Goal: Task Accomplishment & Management: Use online tool/utility

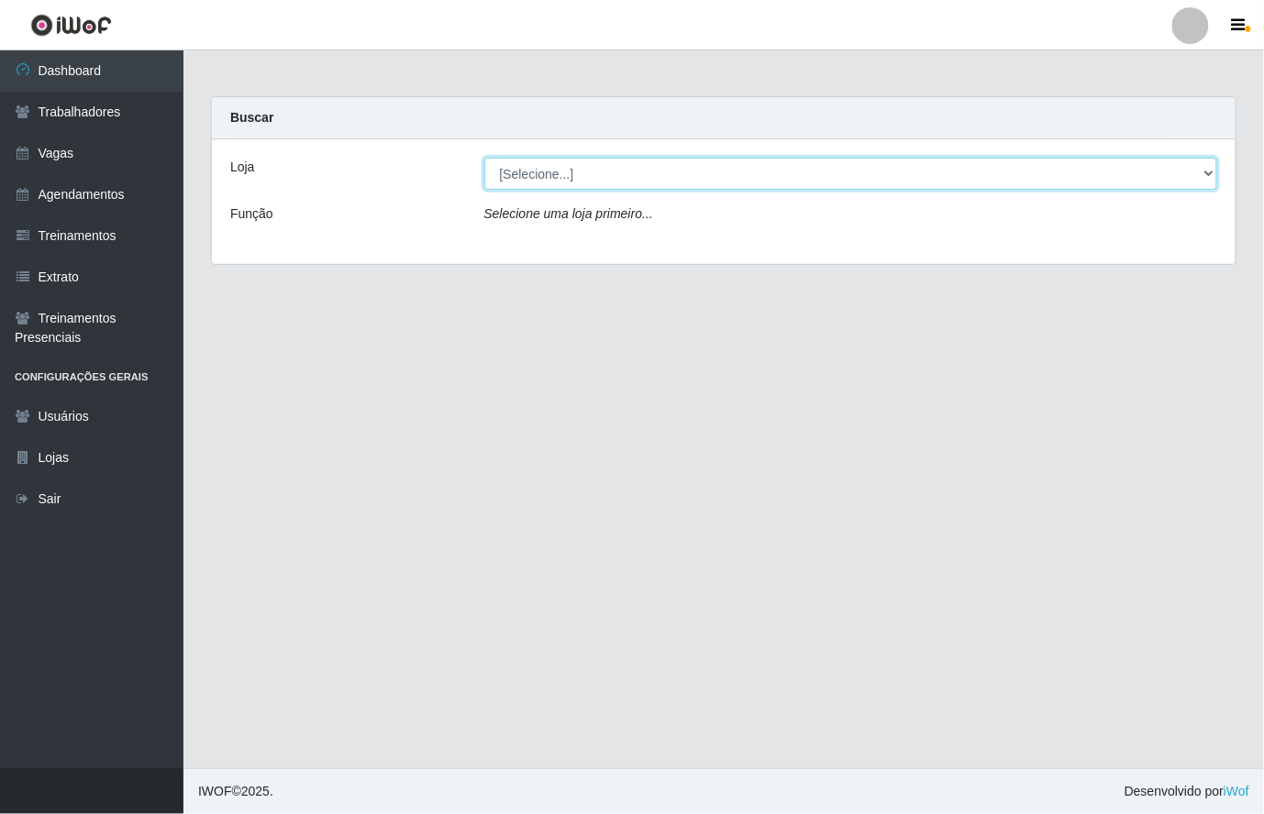
click at [1205, 174] on select "[Selecione...] [GEOGRAPHIC_DATA]" at bounding box center [851, 174] width 734 height 32
select select "65"
click at [484, 158] on select "[Selecione...] [GEOGRAPHIC_DATA]" at bounding box center [851, 174] width 734 height 32
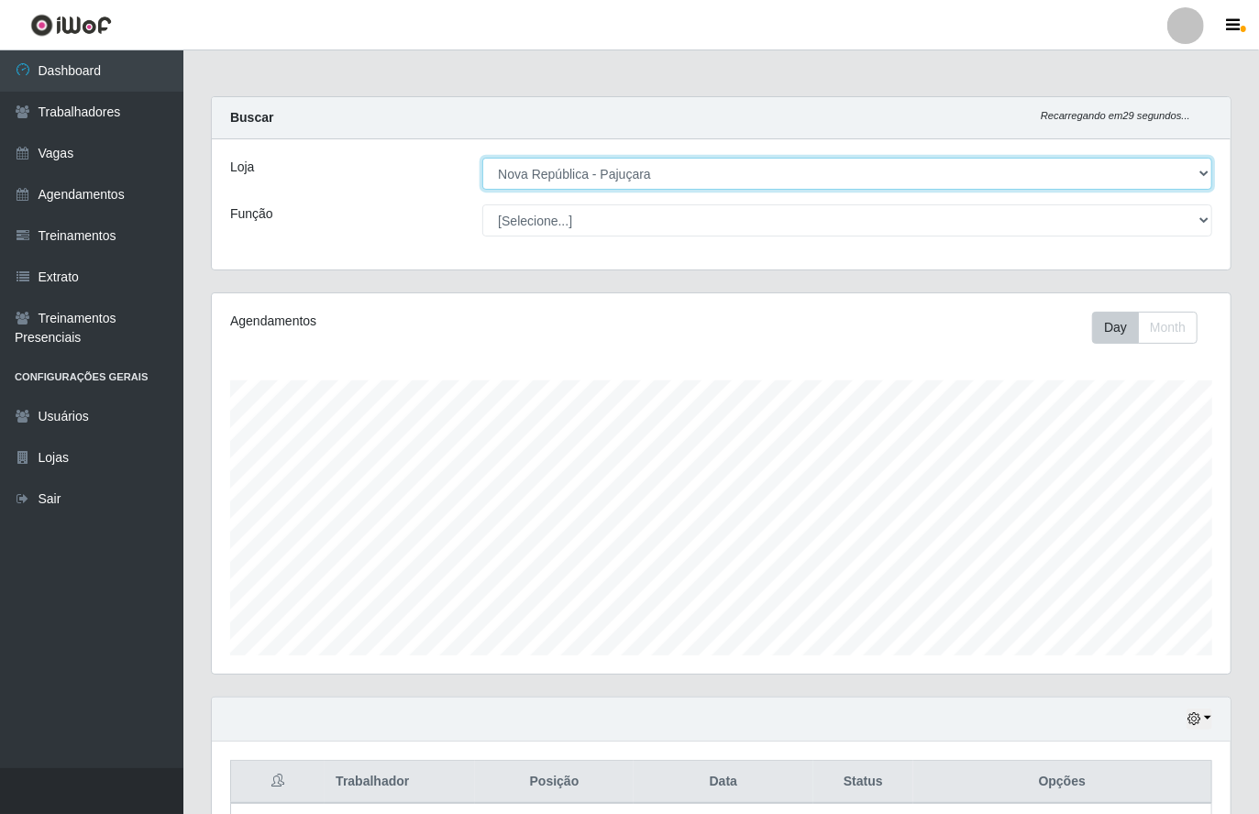
scroll to position [382, 1018]
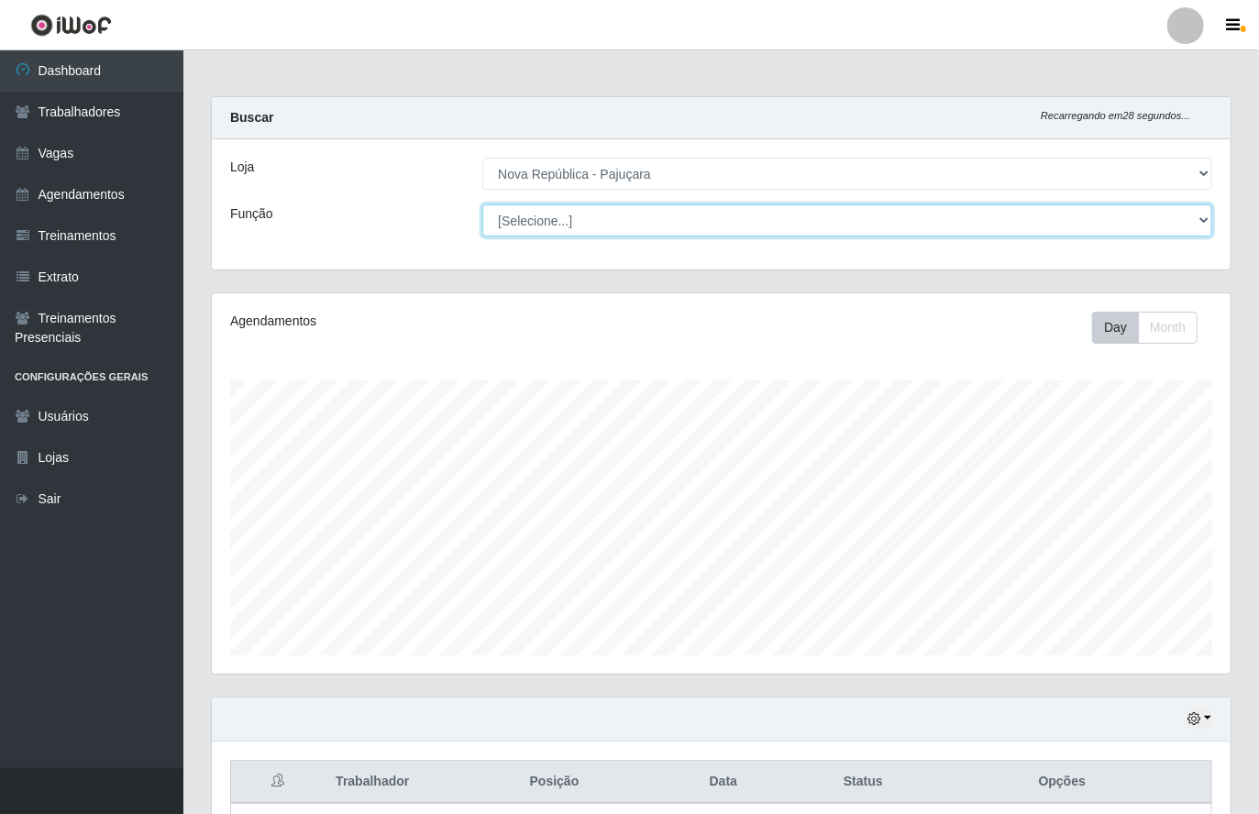
click at [1198, 216] on select "[Selecione...] Balconista Operador de Caixa Repositor" at bounding box center [847, 221] width 730 height 32
select select "22"
click at [482, 205] on select "[Selecione...] Balconista Operador de Caixa Repositor" at bounding box center [847, 221] width 730 height 32
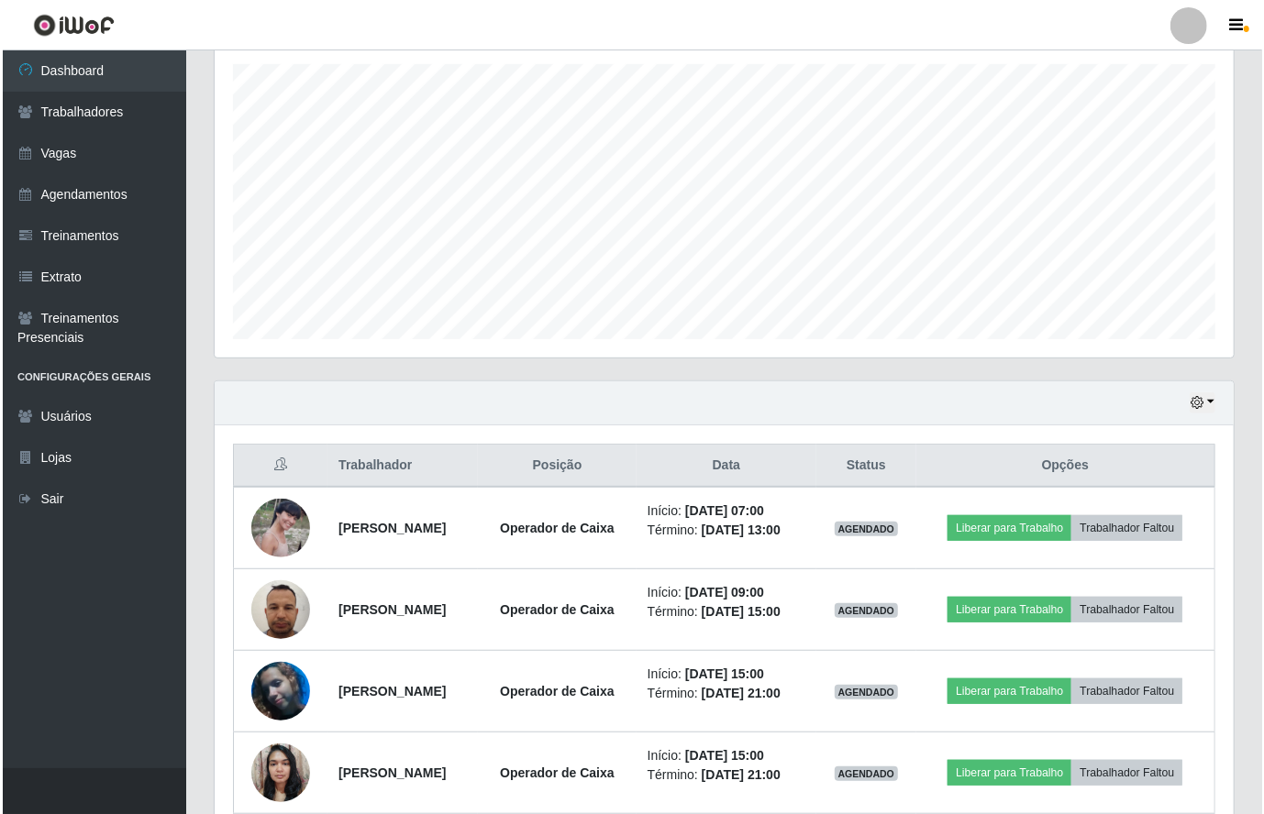
scroll to position [367, 0]
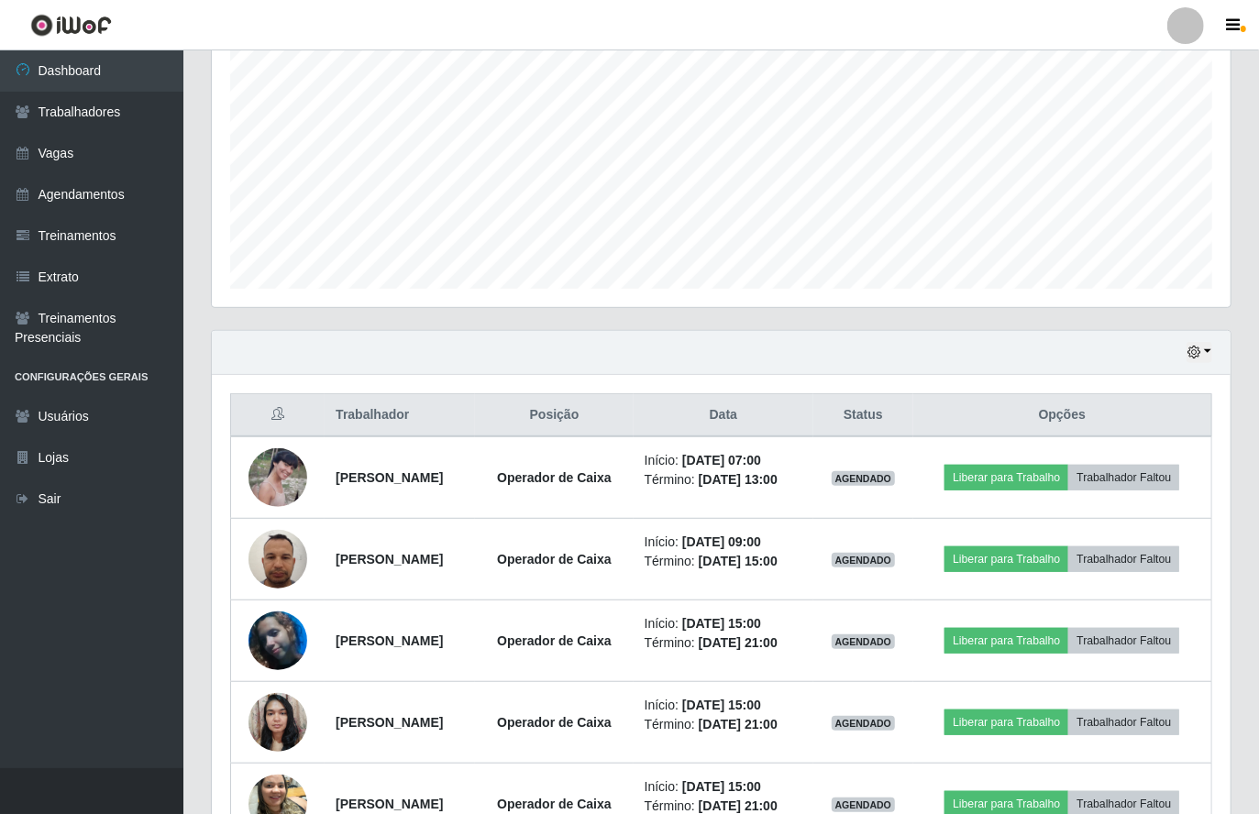
click at [985, 18] on header "Perfil Alterar Senha Sair" at bounding box center [629, 25] width 1259 height 50
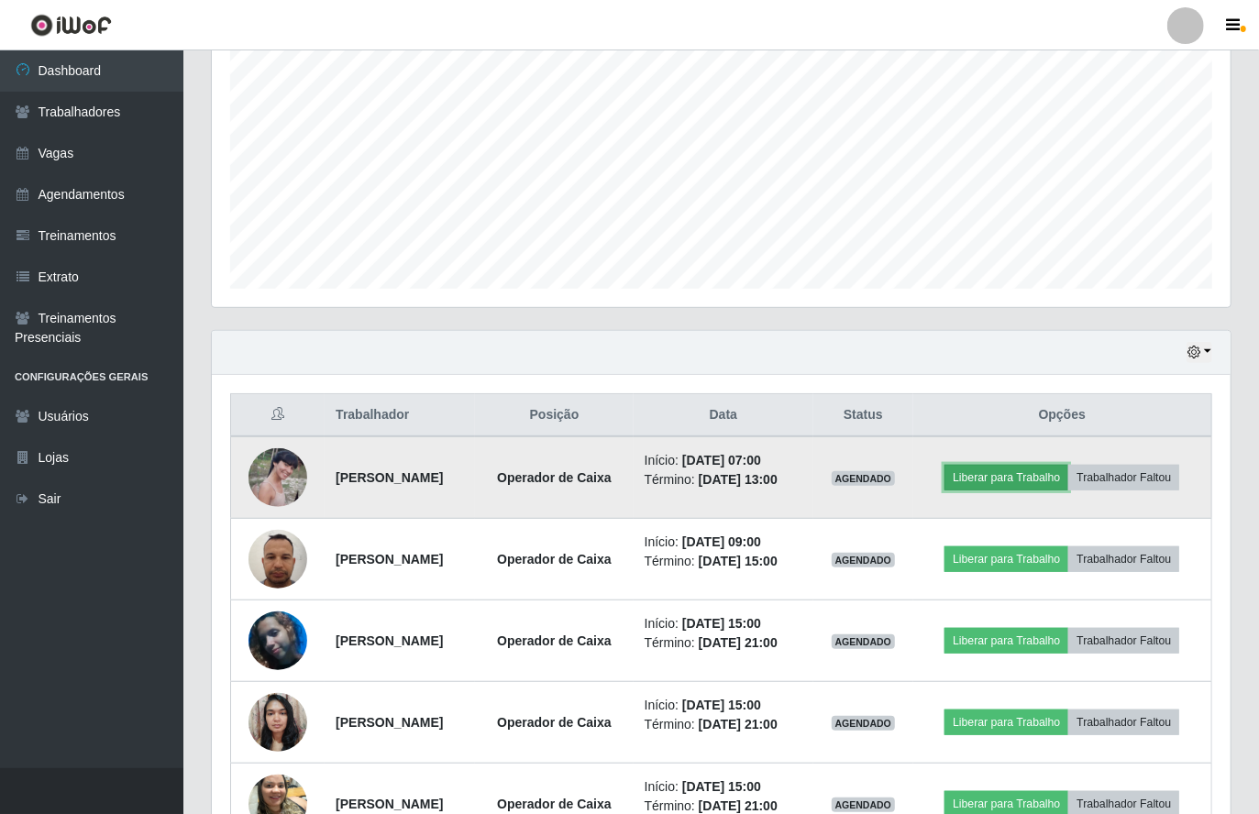
click at [995, 481] on button "Liberar para Trabalho" at bounding box center [1007, 478] width 124 height 26
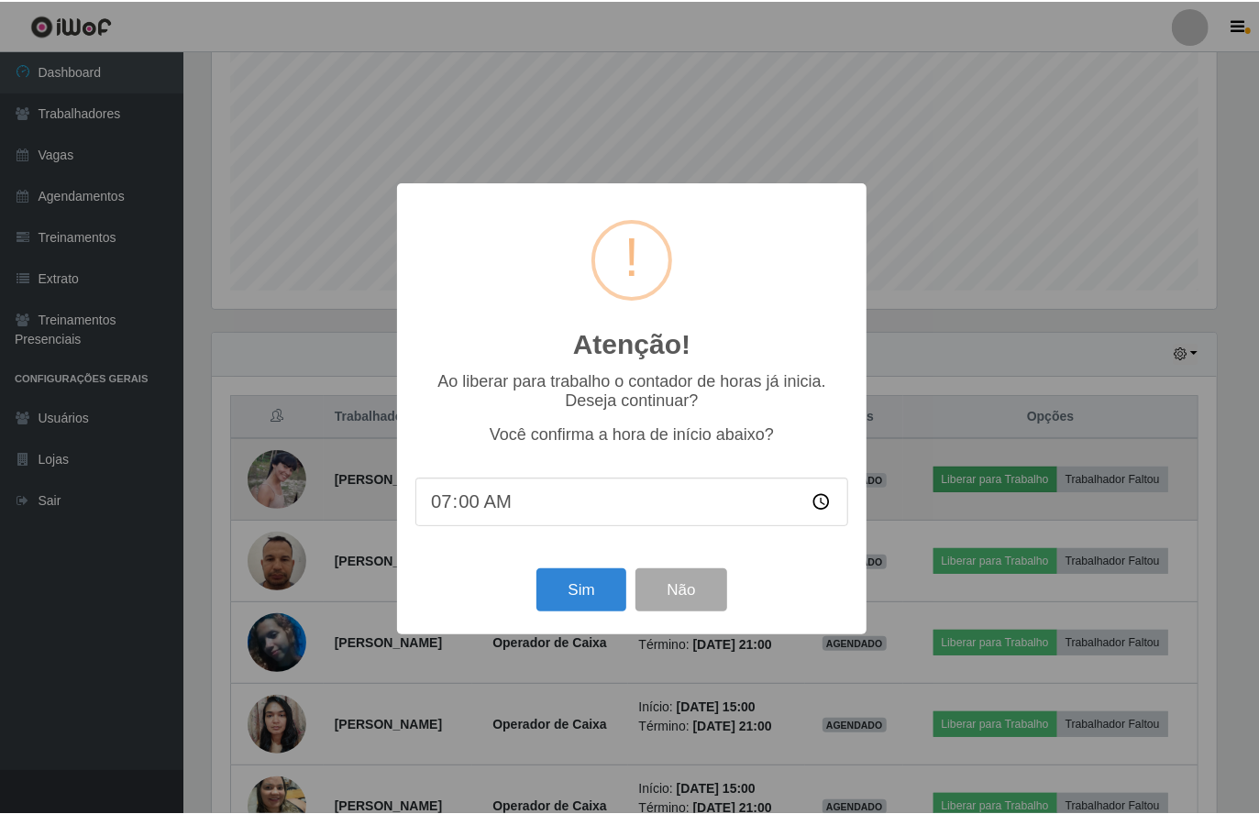
scroll to position [382, 1005]
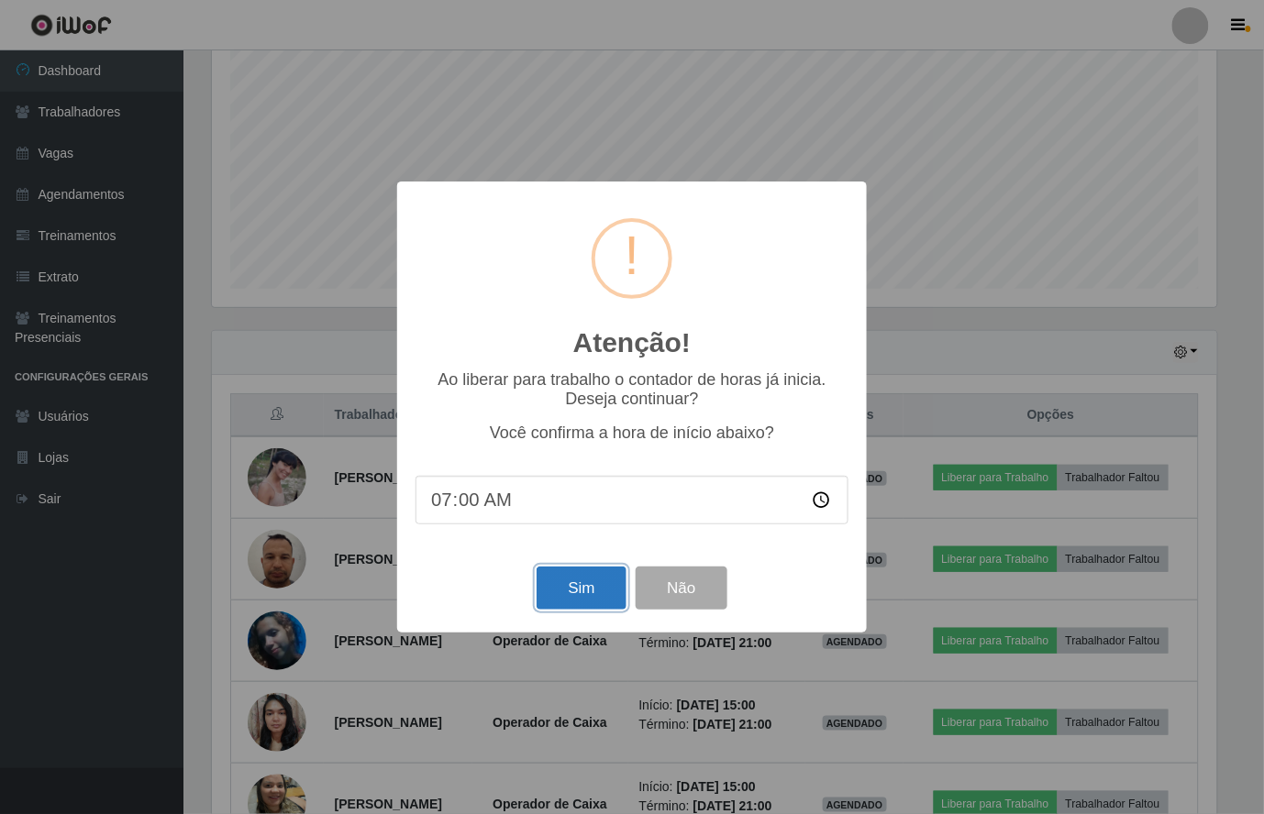
click at [570, 600] on button "Sim" at bounding box center [581, 588] width 89 height 43
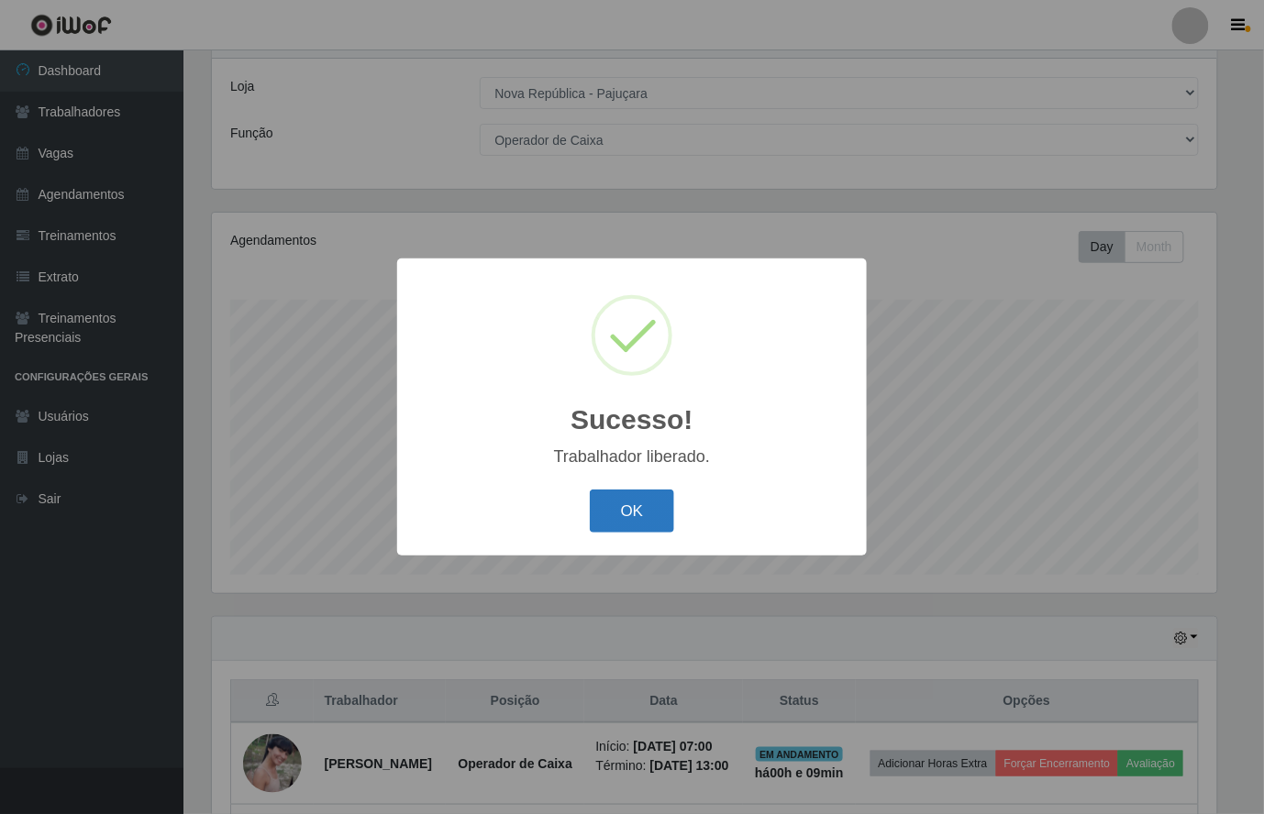
click at [632, 526] on button "OK" at bounding box center [632, 511] width 85 height 43
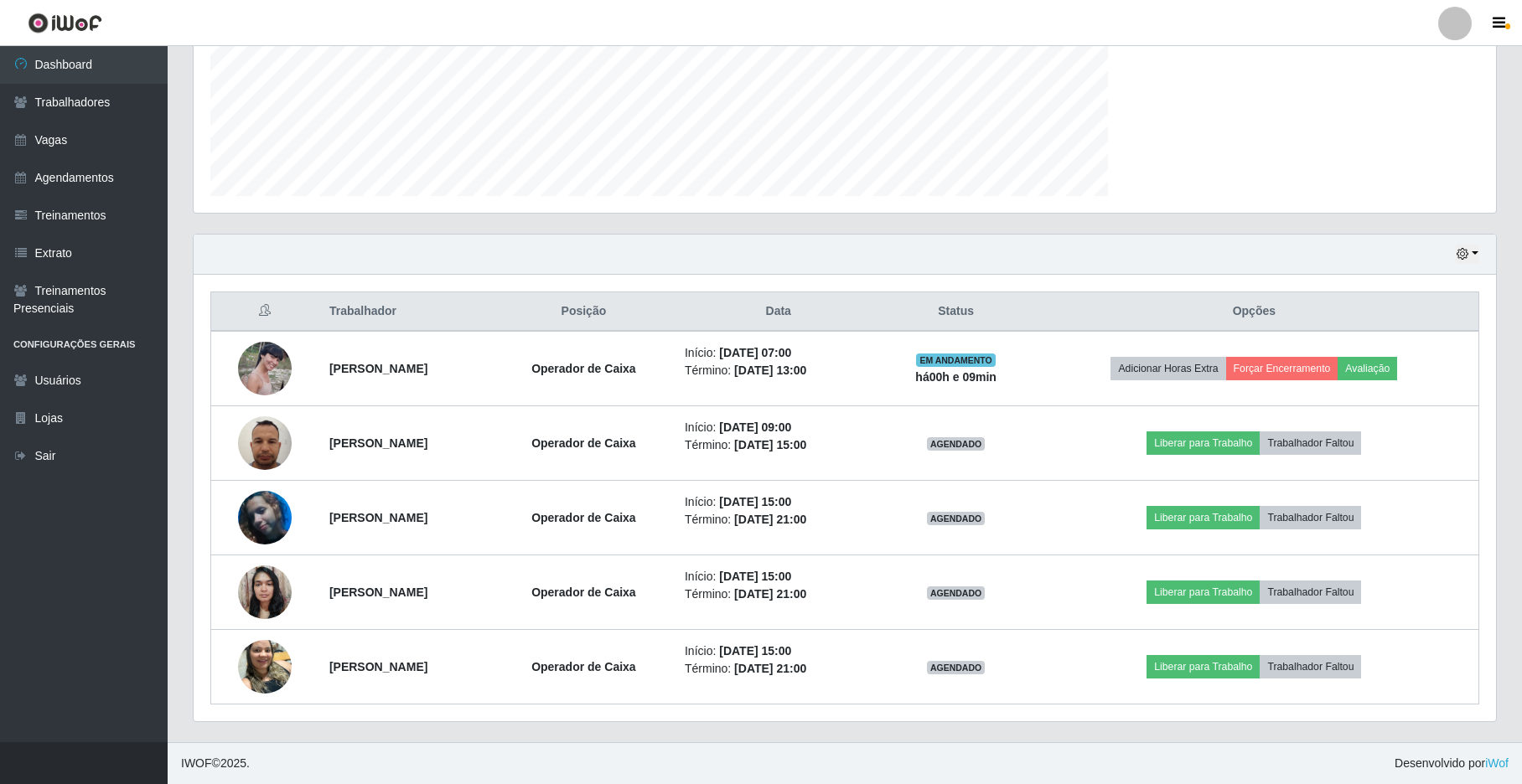
scroll to position [349, 1302]
